Goal: Find contact information: Obtain details needed to contact an individual or organization

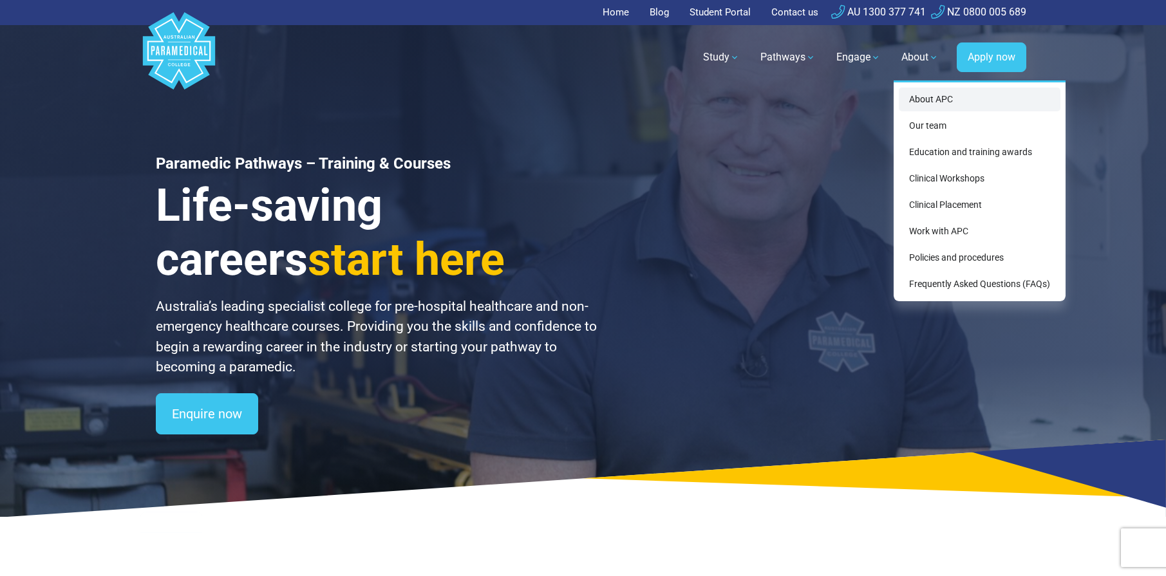
click at [980, 101] on link "About APC" at bounding box center [980, 100] width 162 height 24
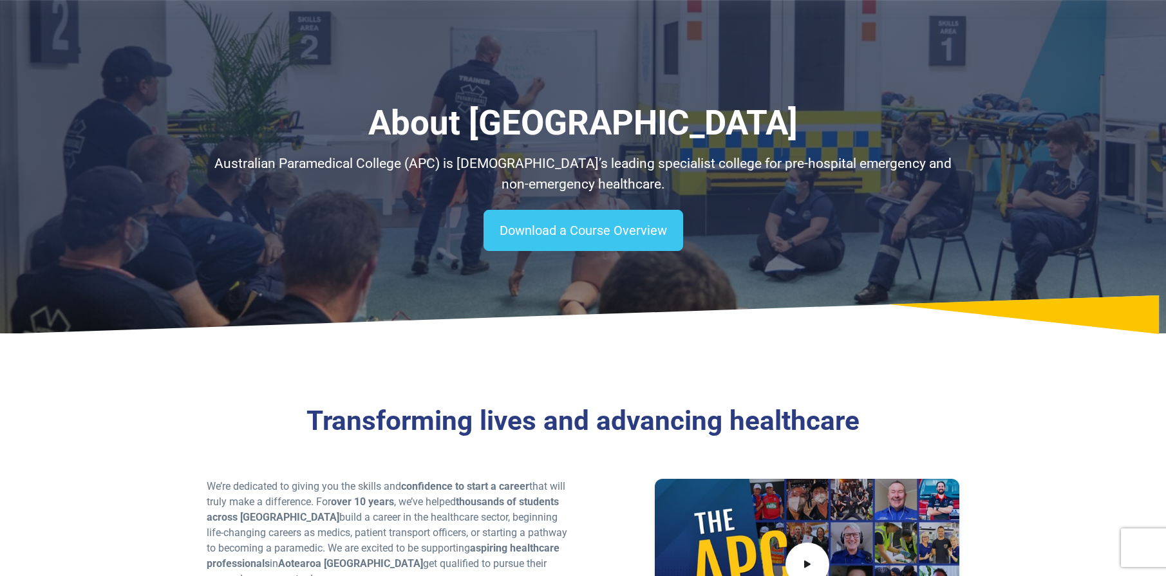
scroll to position [1076, 0]
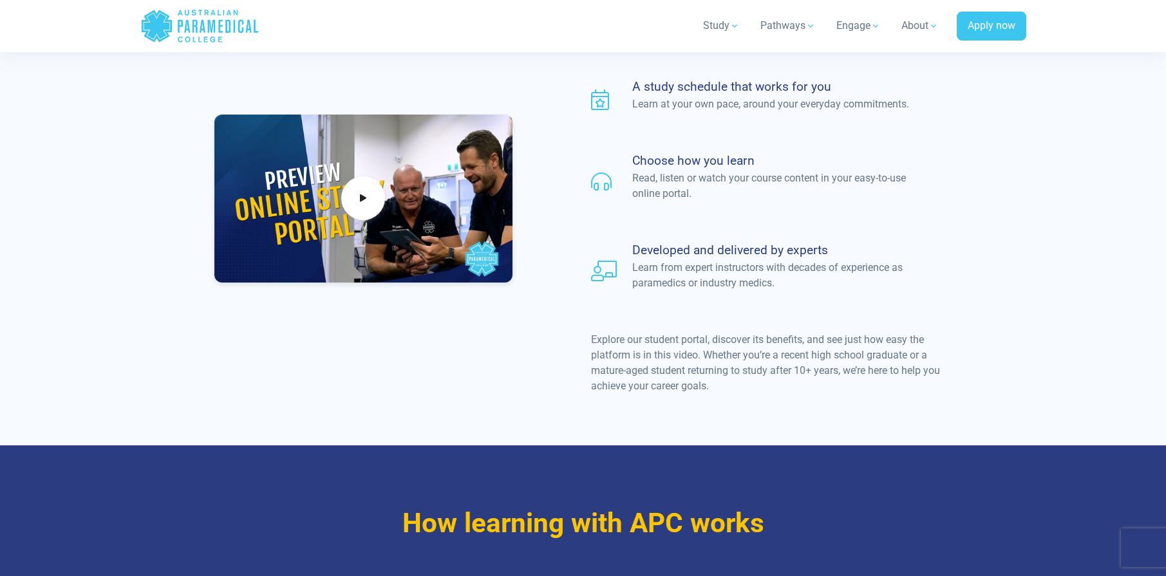
click at [661, 389] on div "Studying with APC With APC, the majority of your course is completed online, in…" at bounding box center [583, 93] width 901 height 706
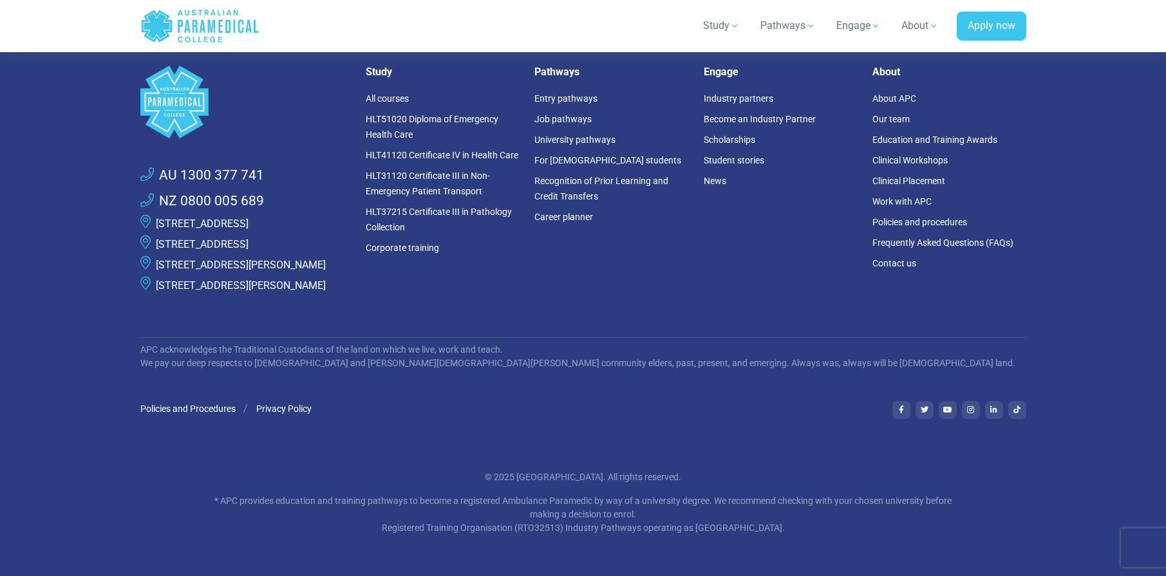
scroll to position [3634, 0]
click at [903, 258] on link "Contact us" at bounding box center [894, 263] width 44 height 10
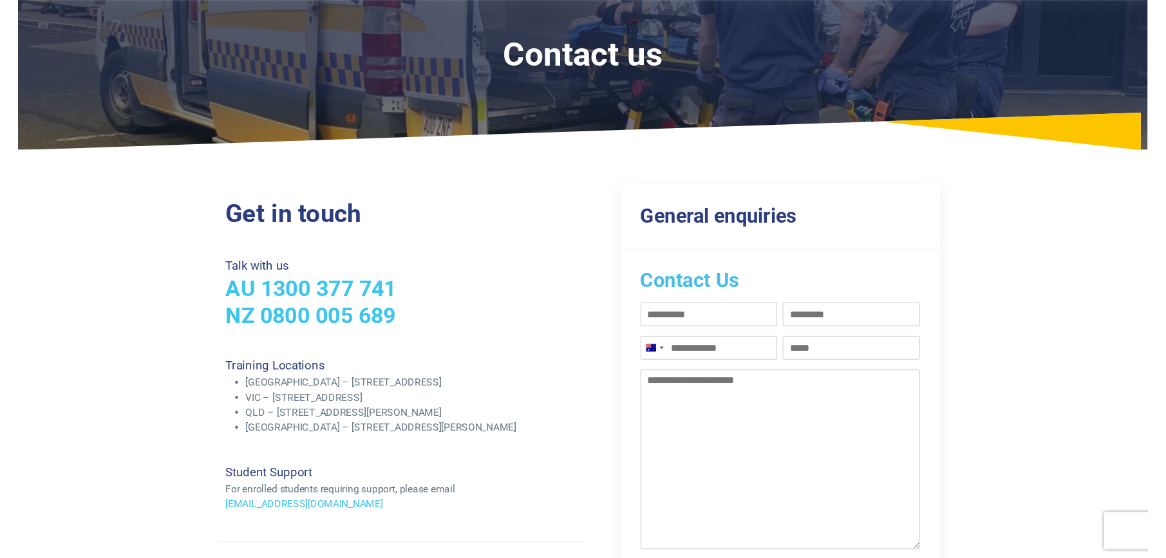
scroll to position [257, 0]
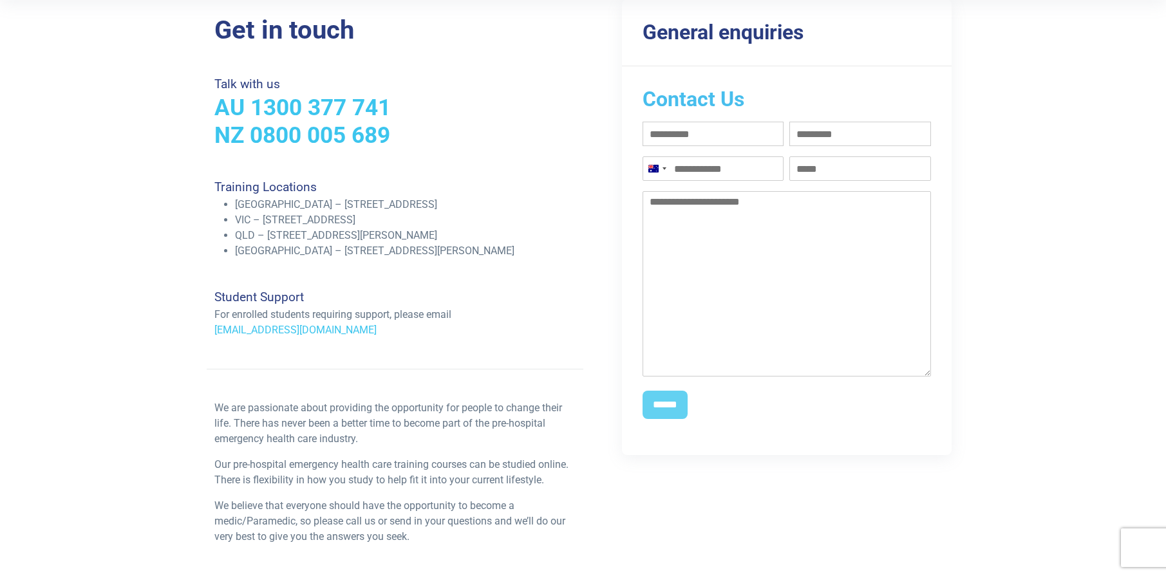
drag, startPoint x: 359, startPoint y: 341, endPoint x: 346, endPoint y: 326, distance: 19.6
click at [344, 325] on div "Get in touch Talk with us AU 1300 377 741 NZ 0800 005 689 Training Locations NS…" at bounding box center [395, 285] width 377 height 540
click at [353, 328] on div "Student Support For enrolled students requiring support, please email support@a…" at bounding box center [395, 314] width 377 height 48
drag, startPoint x: 337, startPoint y: 332, endPoint x: 211, endPoint y: 330, distance: 126.8
click at [211, 330] on div "Student Support For enrolled students requiring support, please email support@a…" at bounding box center [395, 314] width 377 height 48
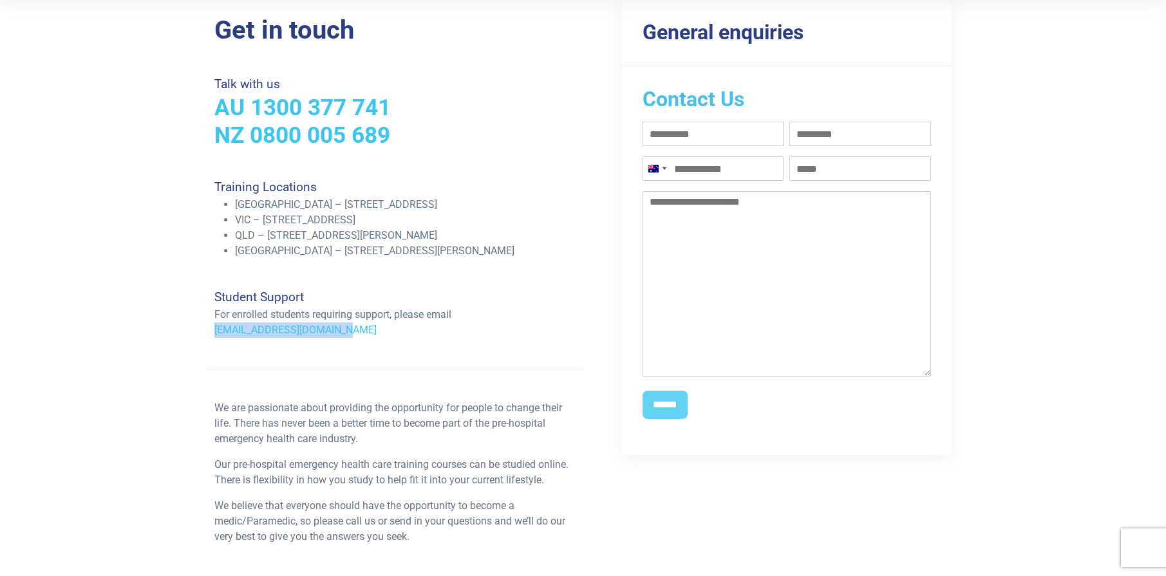
copy link "support@apcollege.edu.au"
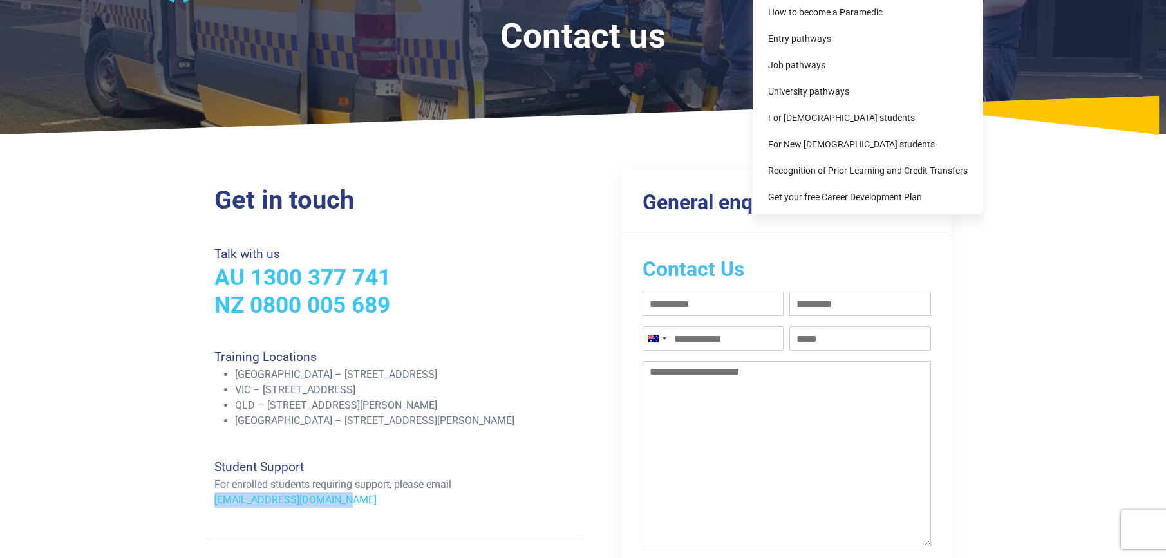
scroll to position [0, 0]
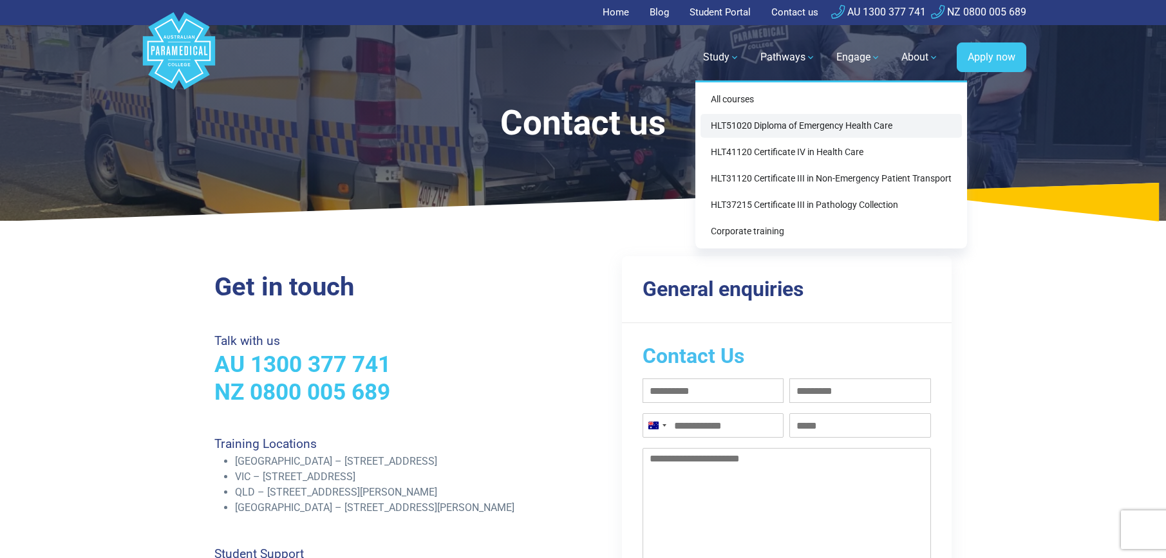
click at [762, 123] on link "HLT51020 Diploma of Emergency Health Care" at bounding box center [830, 126] width 261 height 24
